Goal: Navigation & Orientation: Find specific page/section

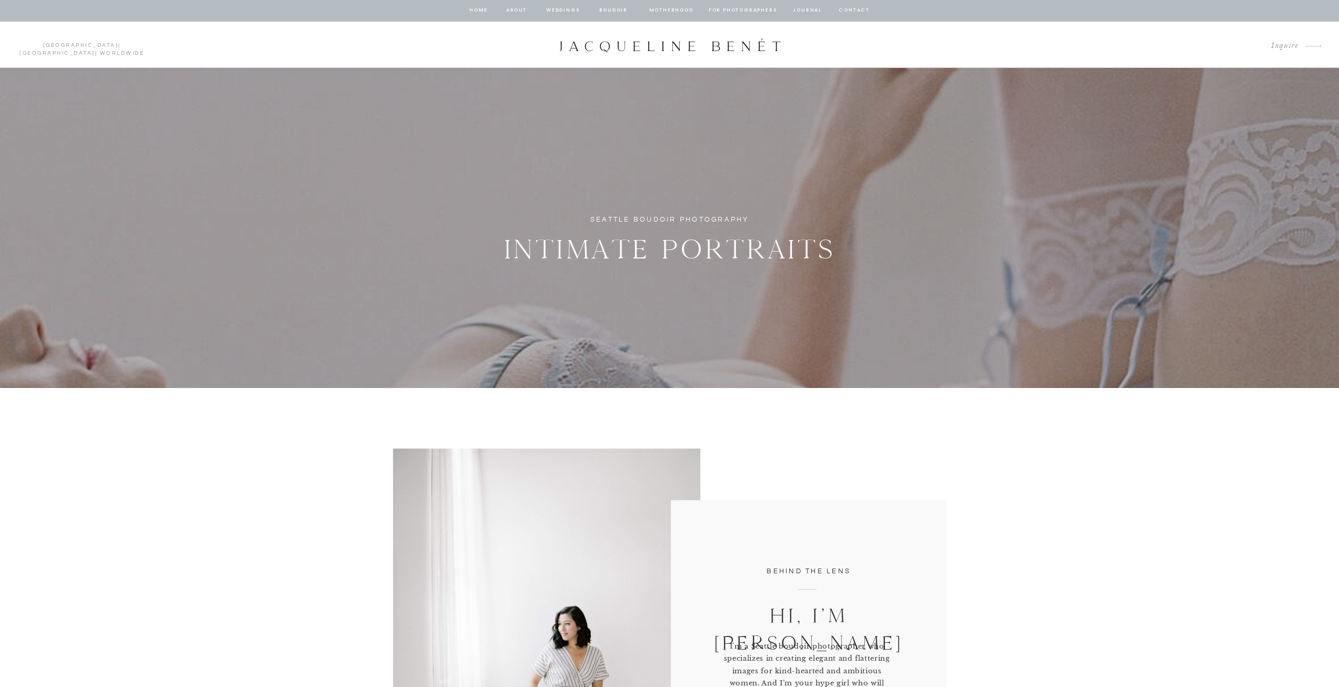
click at [625, 11] on nav "BOUDOIR" at bounding box center [614, 10] width 30 height 9
click at [619, 8] on nav "BOUDOIR" at bounding box center [614, 10] width 30 height 9
click at [630, 12] on div at bounding box center [669, 10] width 1339 height 21
click at [618, 8] on nav "BOUDOIR" at bounding box center [614, 10] width 30 height 9
click at [619, 10] on nav "BOUDOIR" at bounding box center [614, 10] width 30 height 9
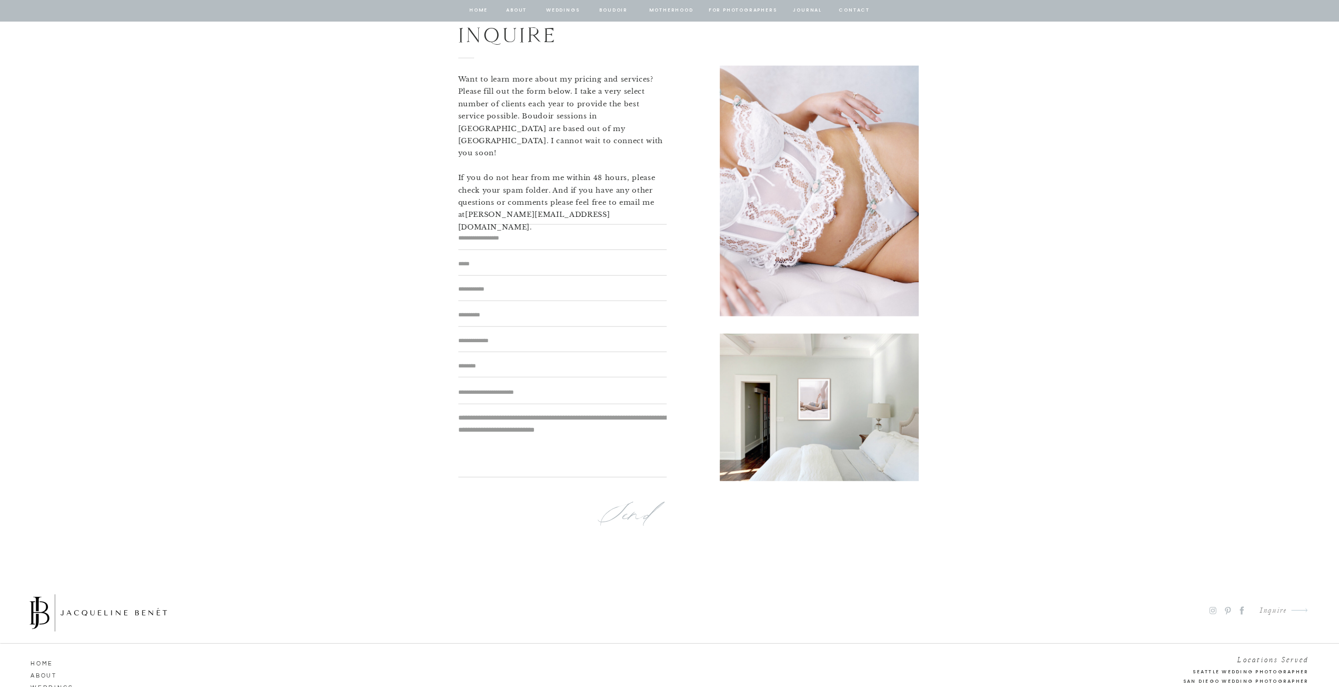
scroll to position [6471, 0]
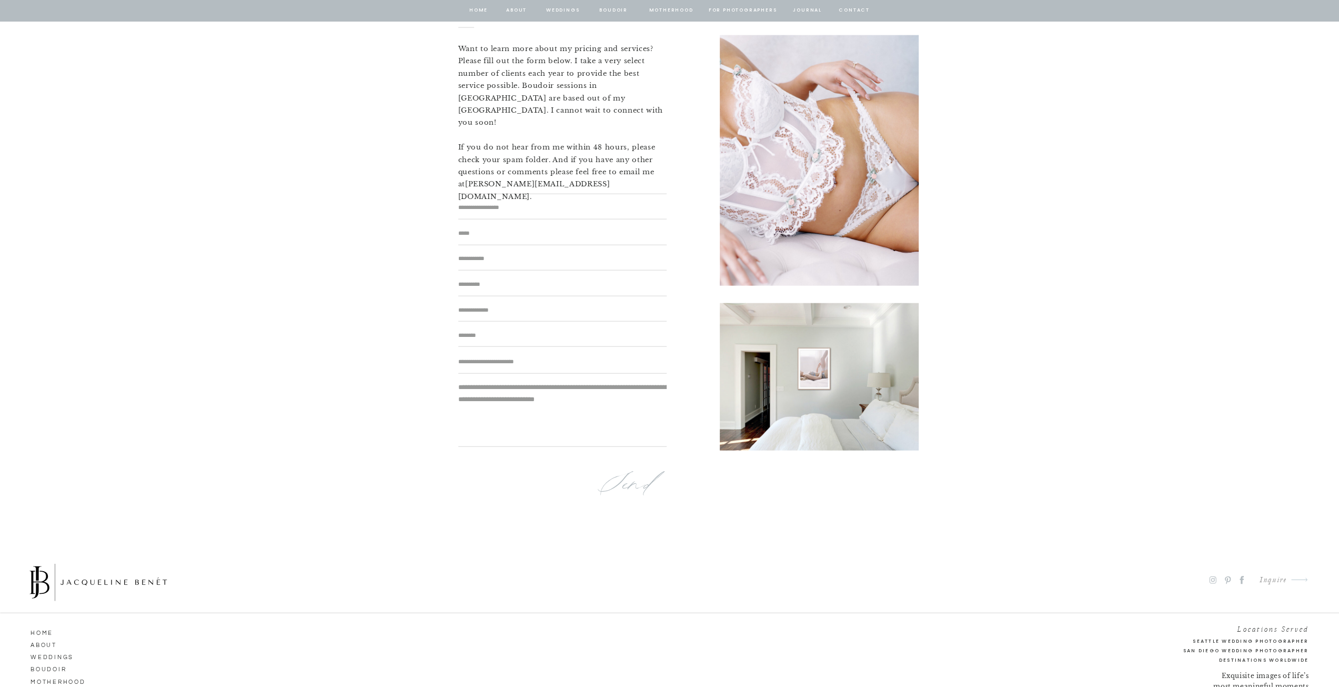
click at [840, 370] on div at bounding box center [819, 376] width 199 height 147
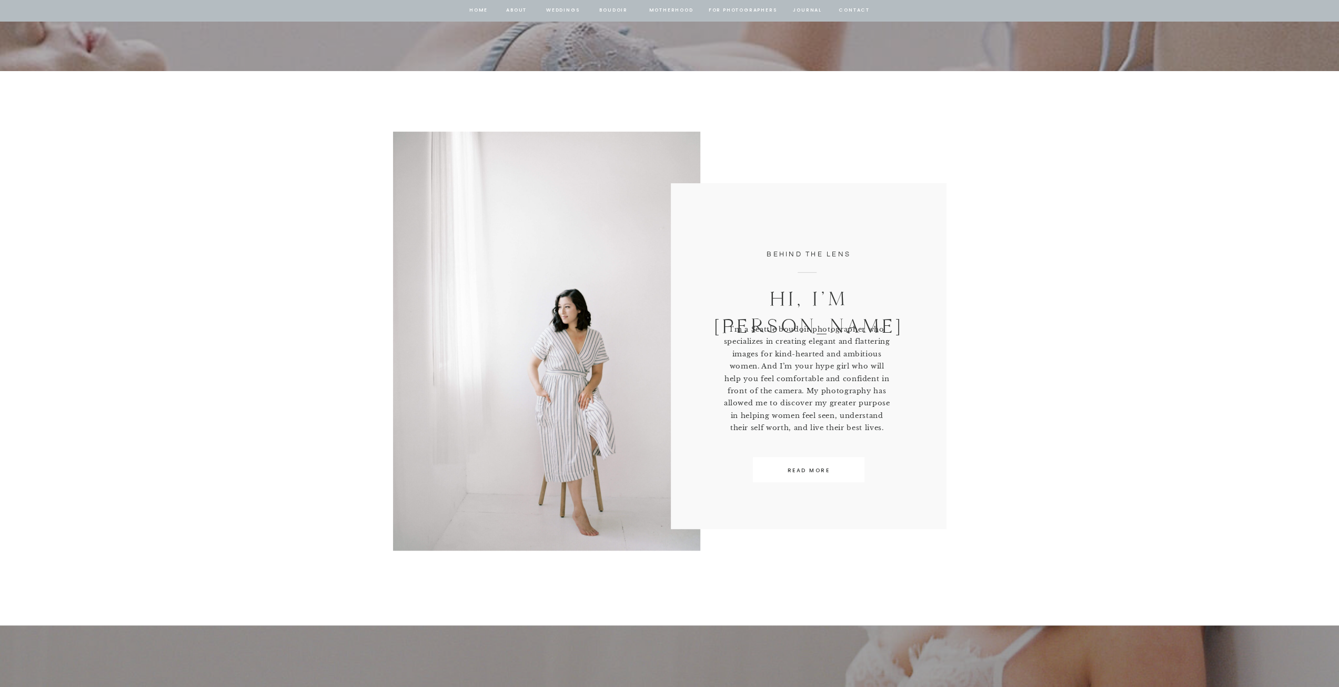
scroll to position [0, 0]
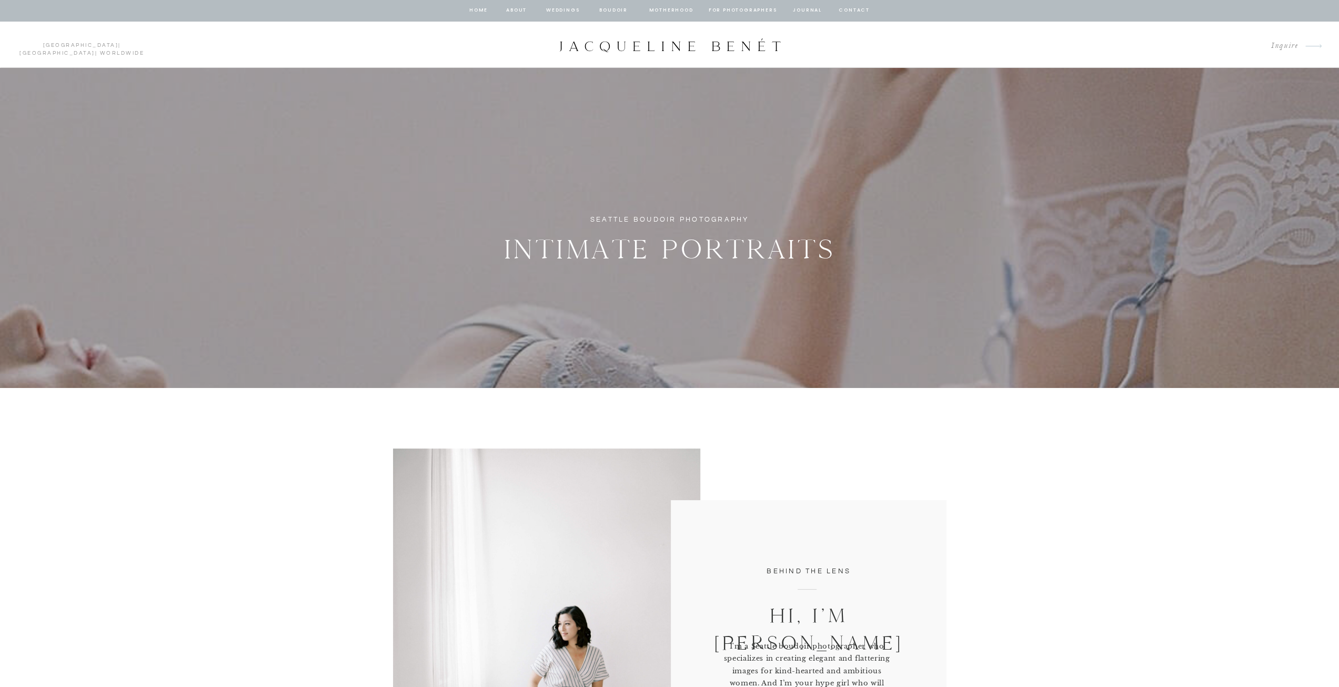
click at [604, 13] on nav "BOUDOIR" at bounding box center [614, 10] width 30 height 9
click at [611, 9] on nav "BOUDOIR" at bounding box center [614, 10] width 30 height 9
click at [569, 8] on nav "Weddings" at bounding box center [563, 10] width 36 height 9
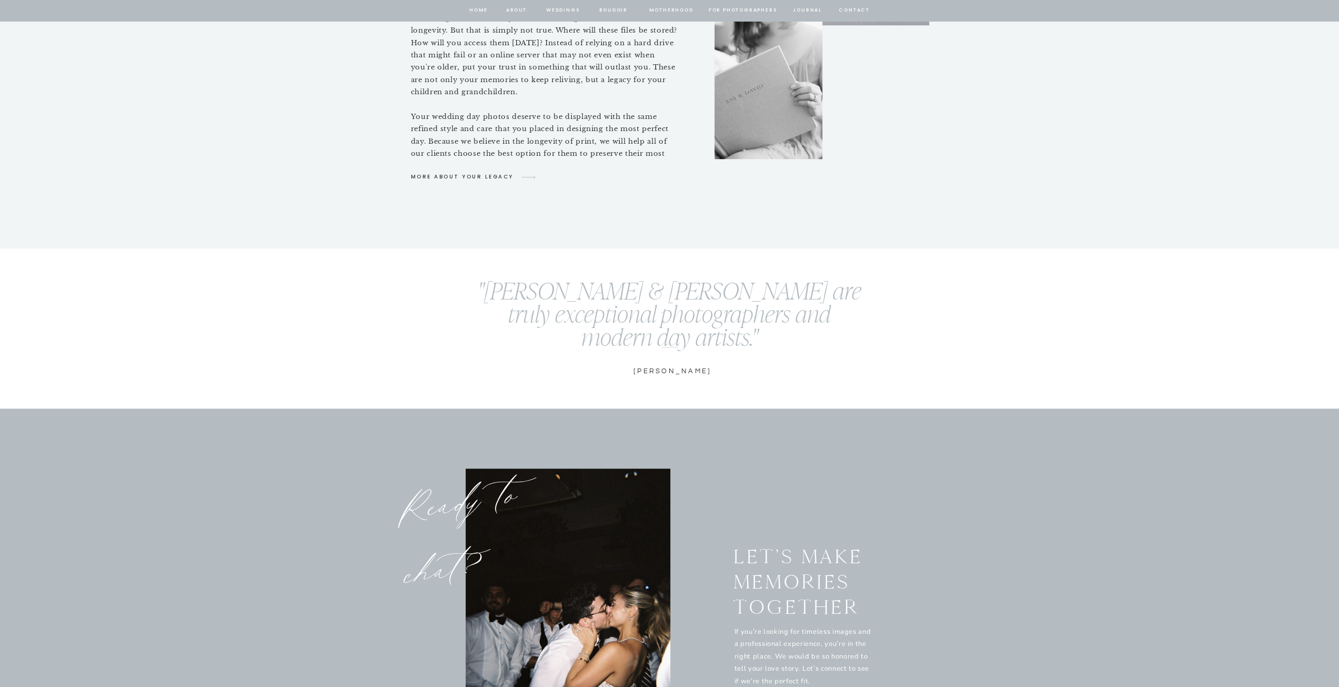
scroll to position [4897, 0]
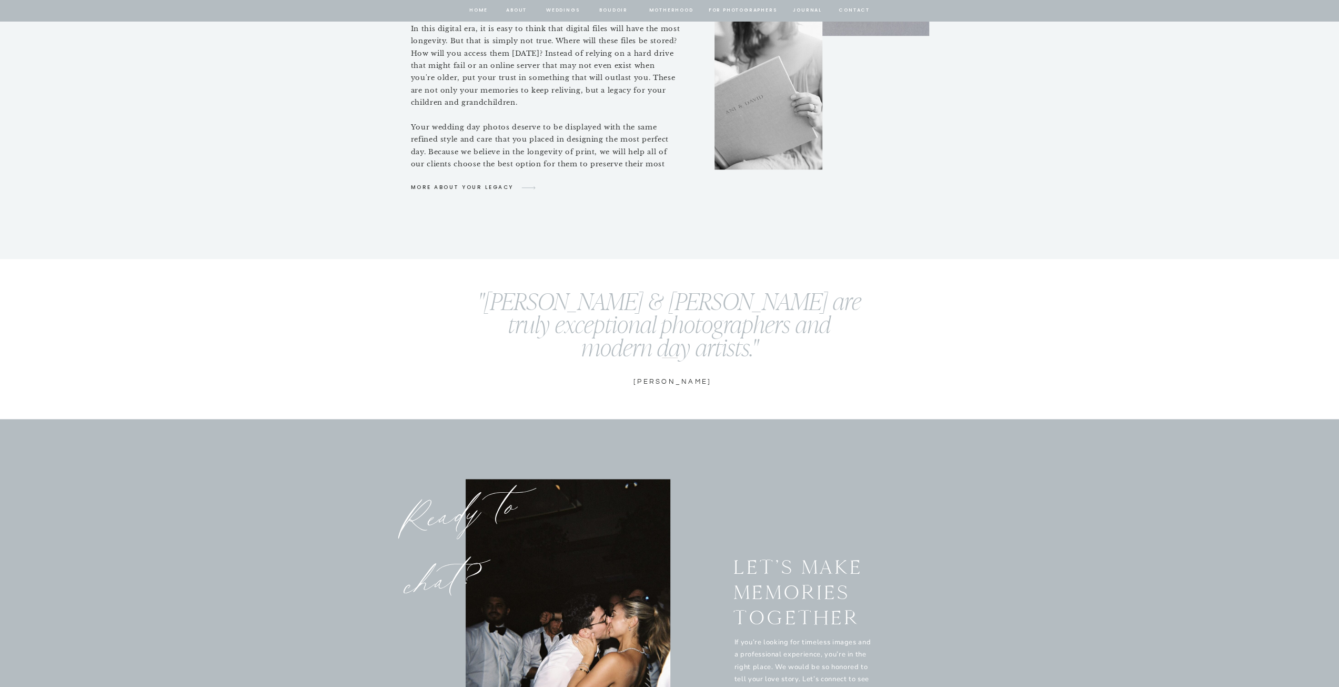
click at [611, 8] on nav "BOUDOIR" at bounding box center [614, 10] width 30 height 9
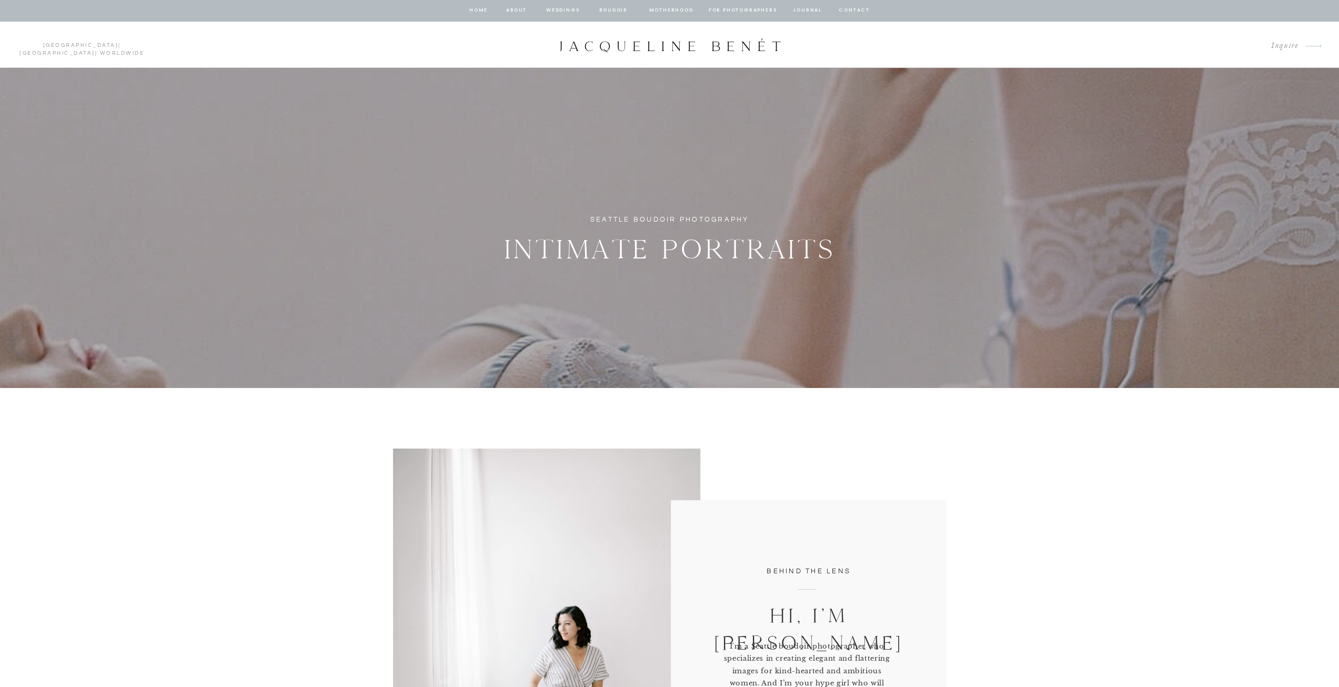
click at [742, 7] on nav "for photographers" at bounding box center [743, 10] width 68 height 9
click at [745, 11] on nav "for photographers" at bounding box center [743, 10] width 68 height 9
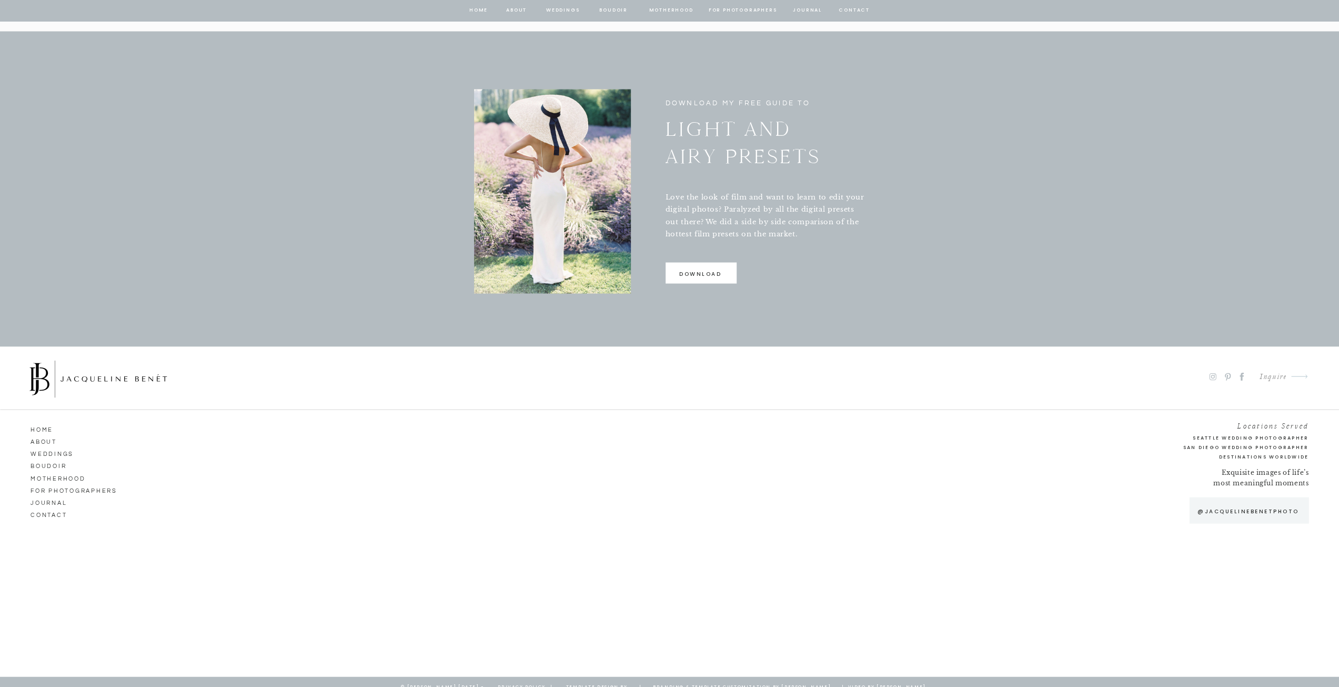
scroll to position [2090, 0]
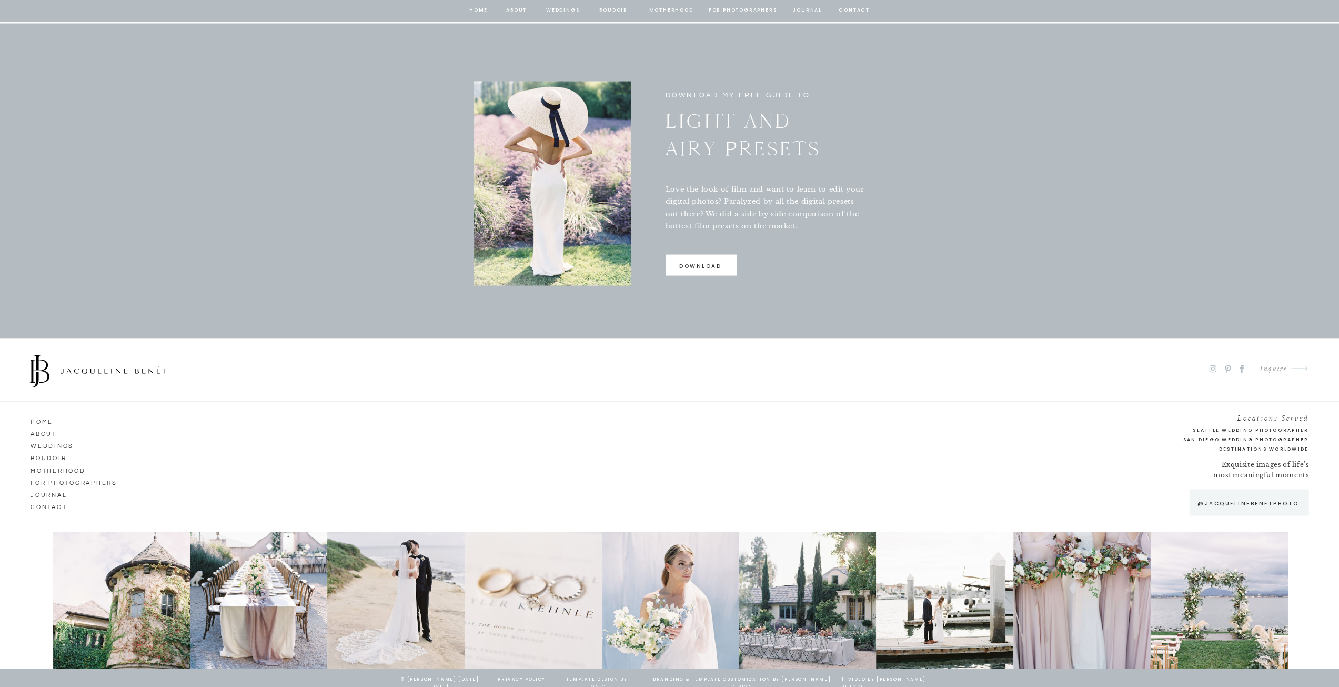
click at [792, 13] on nav "journal" at bounding box center [807, 10] width 33 height 9
click at [804, 9] on nav "journal" at bounding box center [807, 10] width 33 height 9
